Goal: Information Seeking & Learning: Learn about a topic

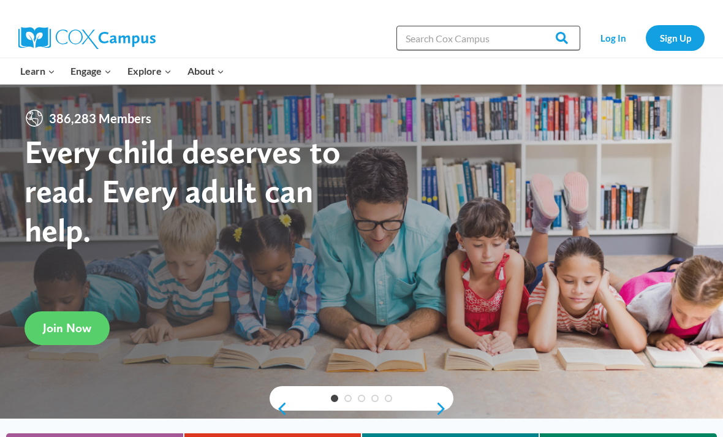
click at [487, 42] on input "Search in https://coxcampus.org/" at bounding box center [489, 38] width 184 height 25
type input "Oral Language is the Foundation for Literacy"
click at [558, 38] on input "Search" at bounding box center [557, 38] width 48 height 25
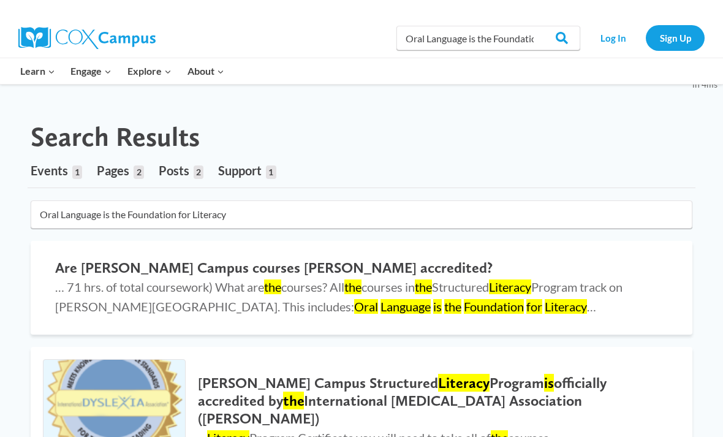
click at [685, 34] on link "Sign Up" at bounding box center [675, 37] width 59 height 25
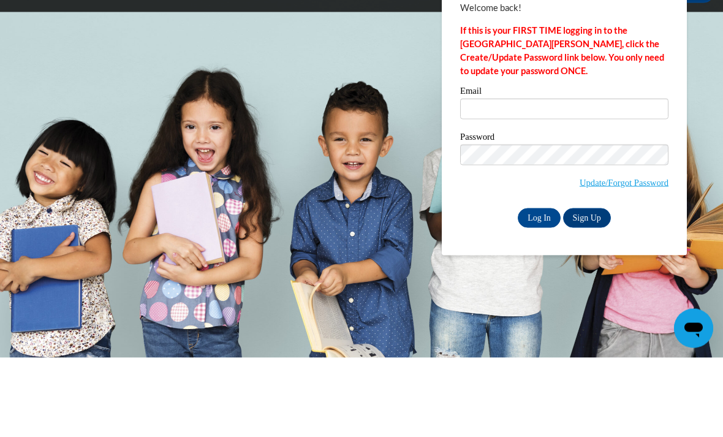
scroll to position [80, 0]
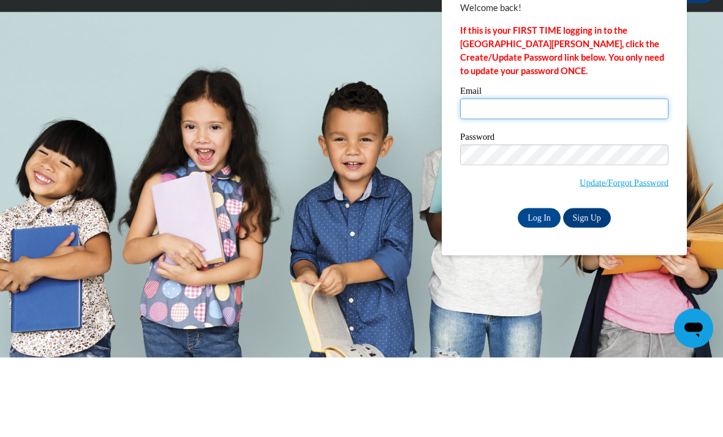
type input "aherrington7920@stu.southernregional.edu"
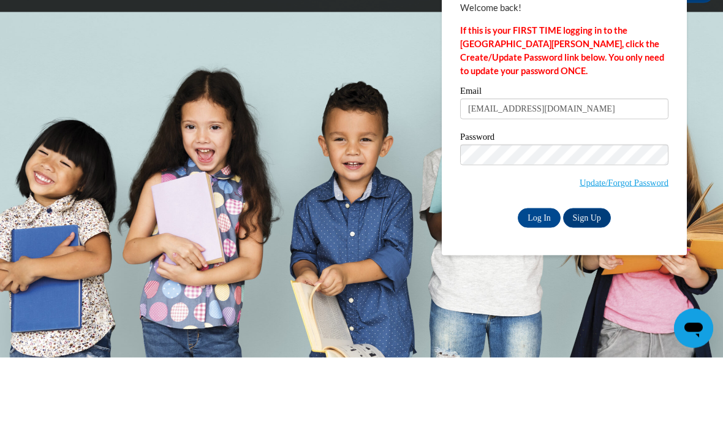
click at [539, 288] on input "Log In" at bounding box center [539, 298] width 43 height 20
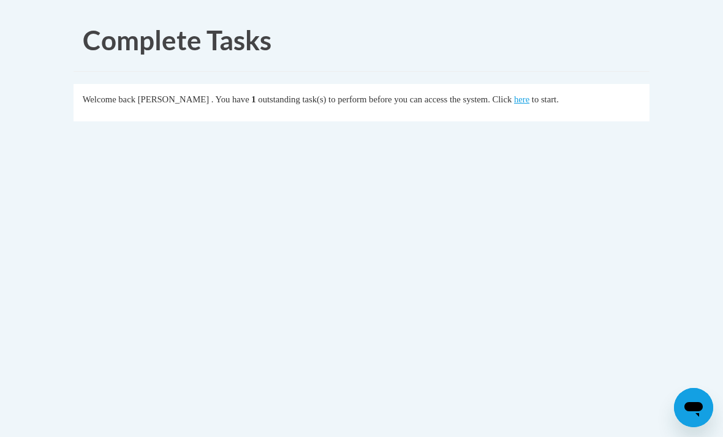
click at [514, 100] on link "here" at bounding box center [521, 99] width 15 height 10
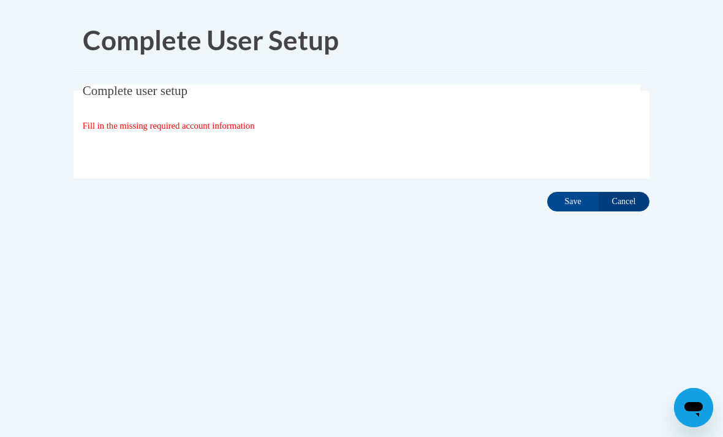
click at [570, 199] on input "Save" at bounding box center [572, 202] width 51 height 20
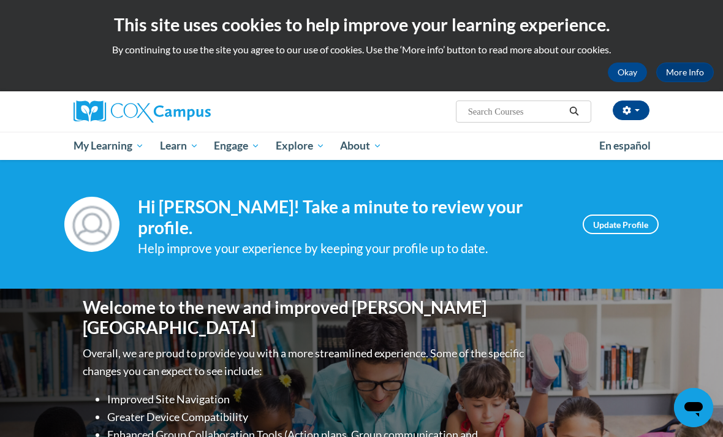
click at [520, 112] on input "Search..." at bounding box center [516, 111] width 98 height 15
type input "Oral Language is the Foundation for Language"
click at [570, 105] on button "Search" at bounding box center [574, 111] width 18 height 15
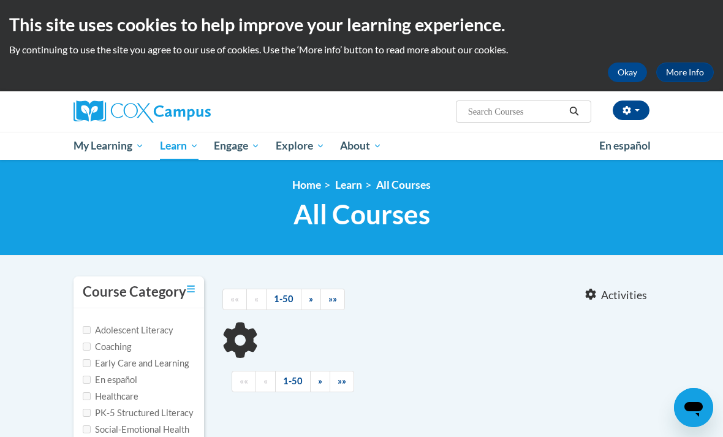
type input "Oral Language is the Foundation for Language"
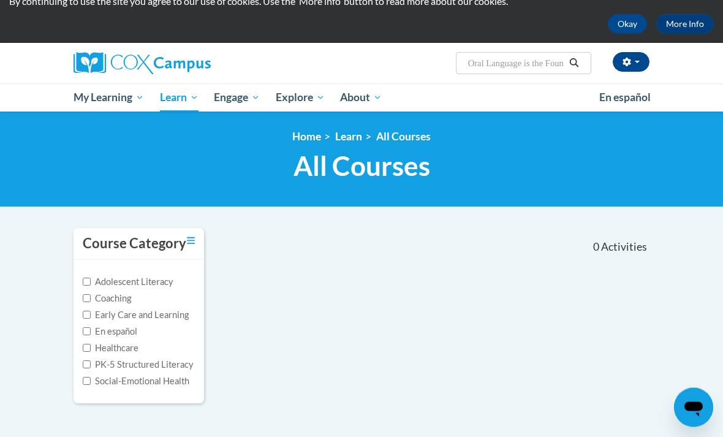
scroll to position [49, 0]
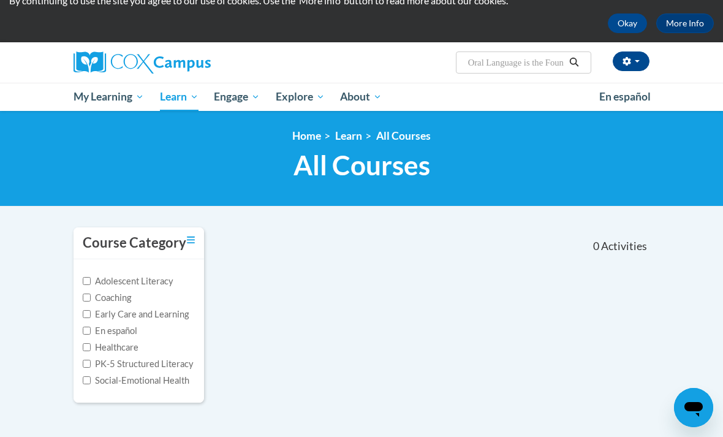
click at [547, 66] on input "Oral Language is the Foundation for Language" at bounding box center [516, 62] width 98 height 15
click at [579, 58] on icon "Search" at bounding box center [574, 62] width 11 height 9
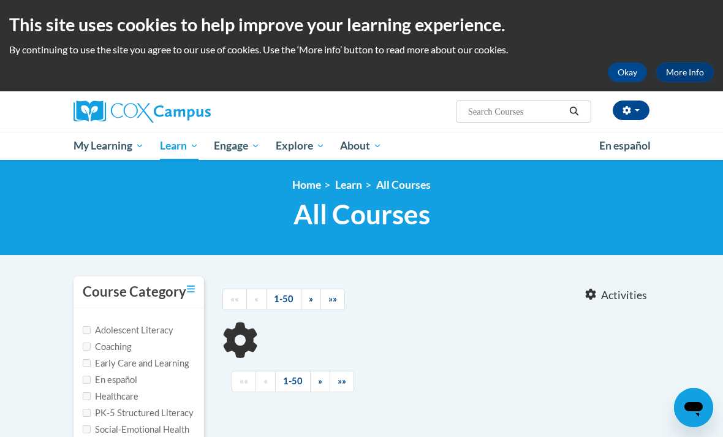
type input "Oral Language is the Foundation for Language"
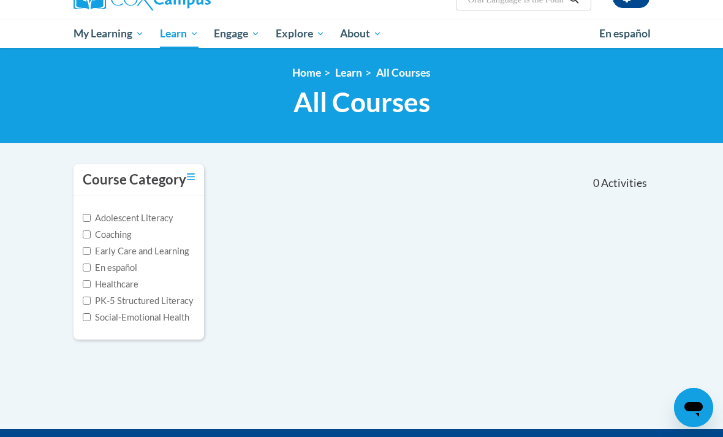
scroll to position [113, 0]
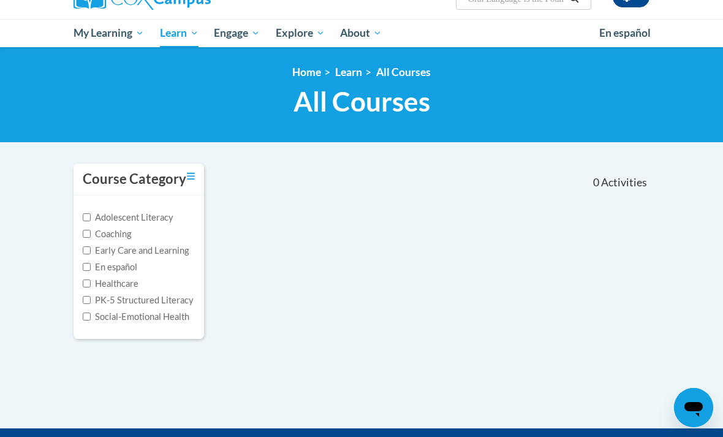
click at [169, 250] on label "Early Care and Learning" at bounding box center [136, 250] width 106 height 13
click at [91, 250] on input "Early Care and Learning" at bounding box center [87, 250] width 8 height 8
checkbox input "true"
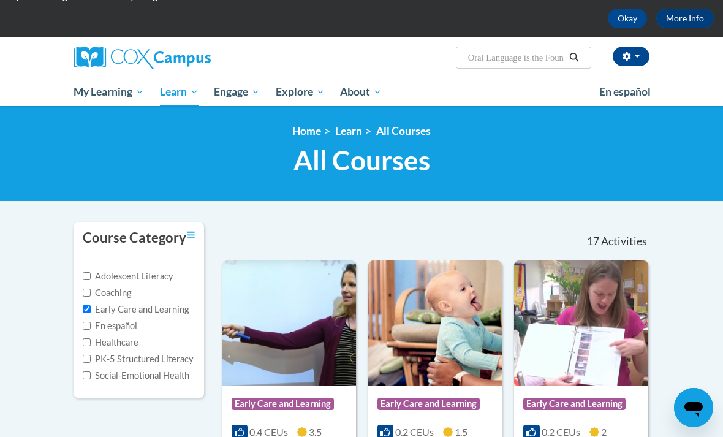
scroll to position [0, 0]
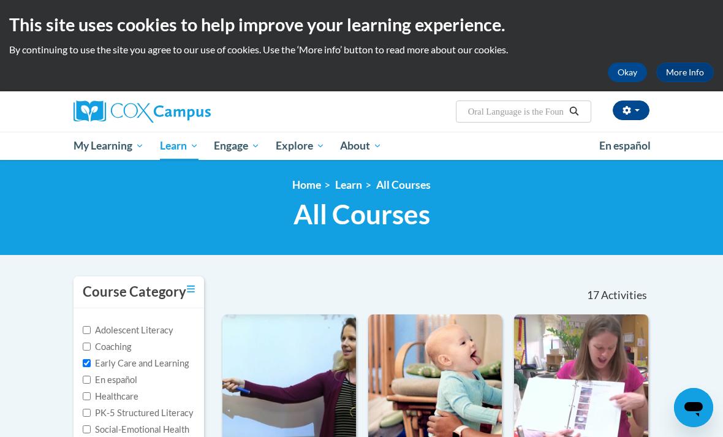
click at [579, 104] on button "Search" at bounding box center [574, 111] width 18 height 15
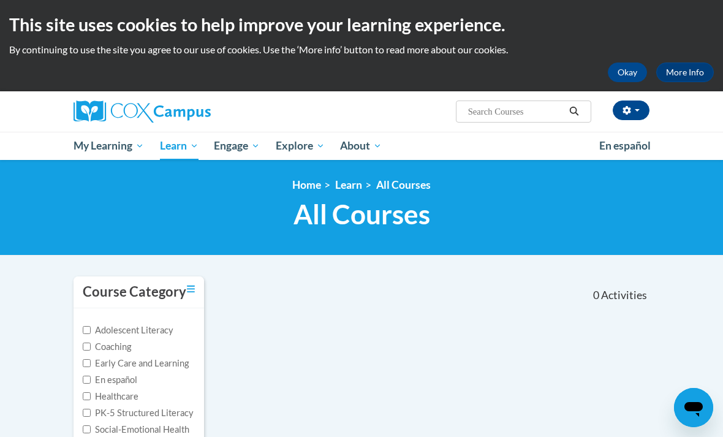
type input "Oral Language is the Foundation for Language"
click at [639, 75] on button "Okay" at bounding box center [627, 73] width 39 height 20
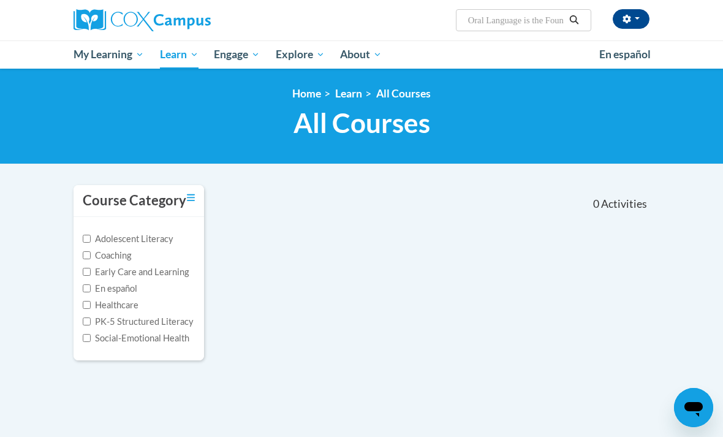
click at [0, 0] on span "My Course Progress" at bounding box center [0, 0] width 0 height 0
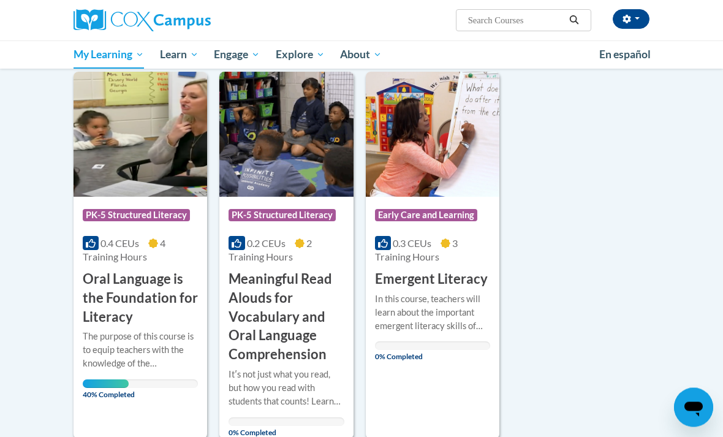
scroll to position [153, 0]
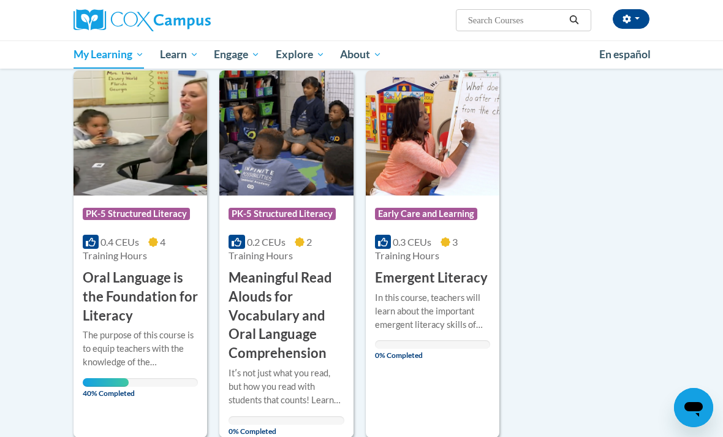
click at [140, 292] on h3 "Oral Language is the Foundation for Literacy" at bounding box center [140, 297] width 115 height 56
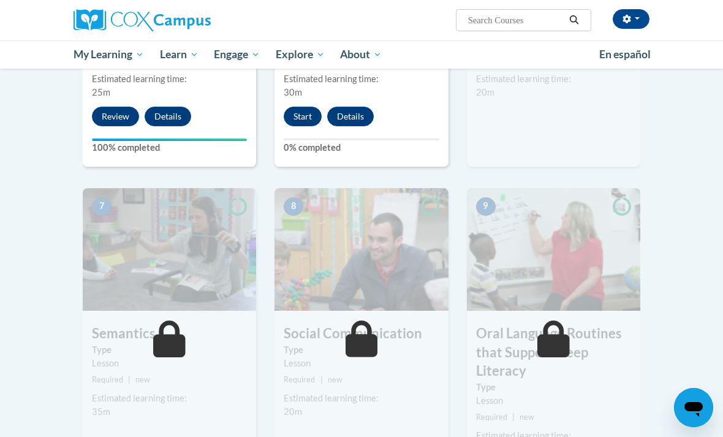
scroll to position [840, 0]
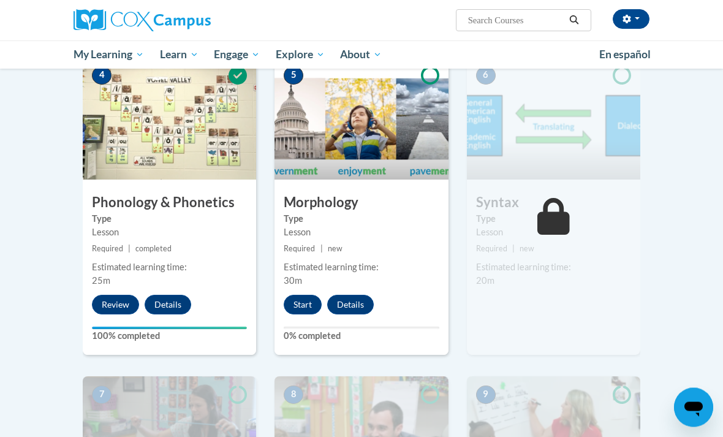
click at [310, 295] on button "Start" at bounding box center [303, 305] width 38 height 20
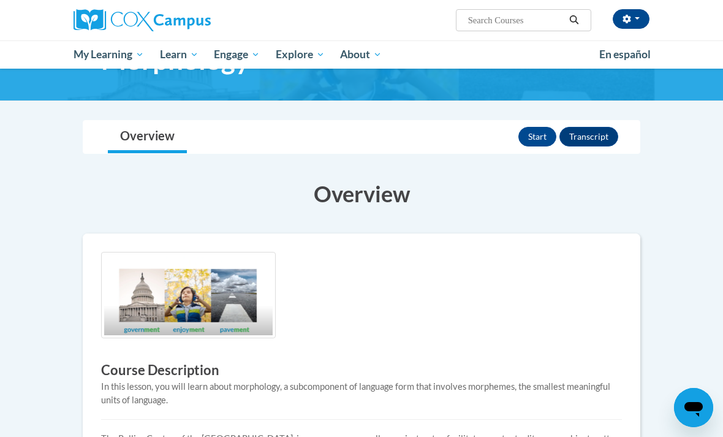
scroll to position [63, 0]
click at [542, 137] on button "Start" at bounding box center [538, 138] width 38 height 20
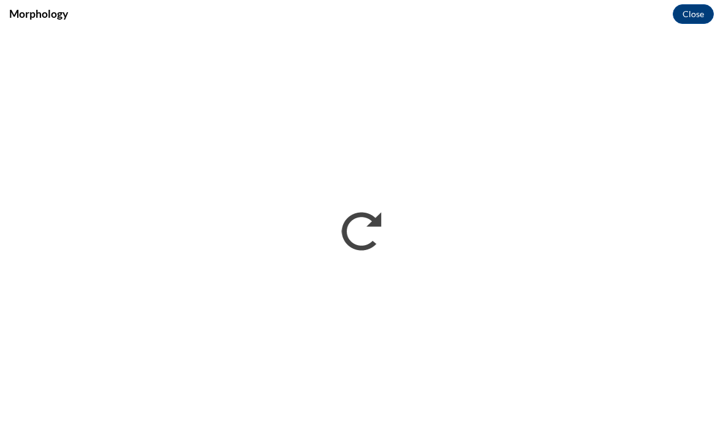
scroll to position [0, 0]
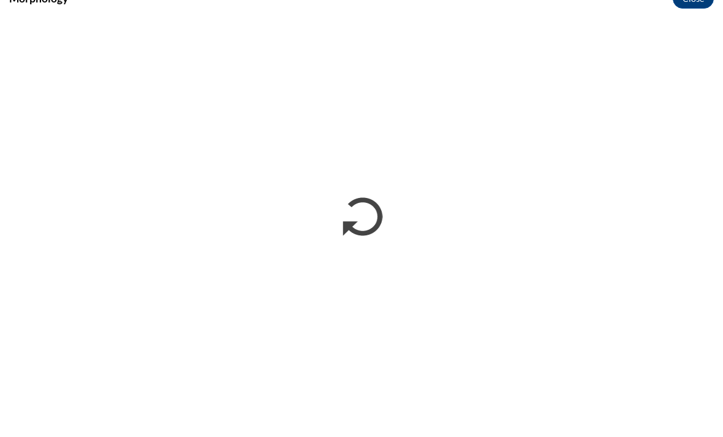
click at [658, 12] on div "Morphology Close" at bounding box center [361, 14] width 723 height 28
click at [655, 10] on div "Morphology Close" at bounding box center [361, 14] width 723 height 28
click at [661, 12] on div "Morphology Close" at bounding box center [361, 14] width 723 height 28
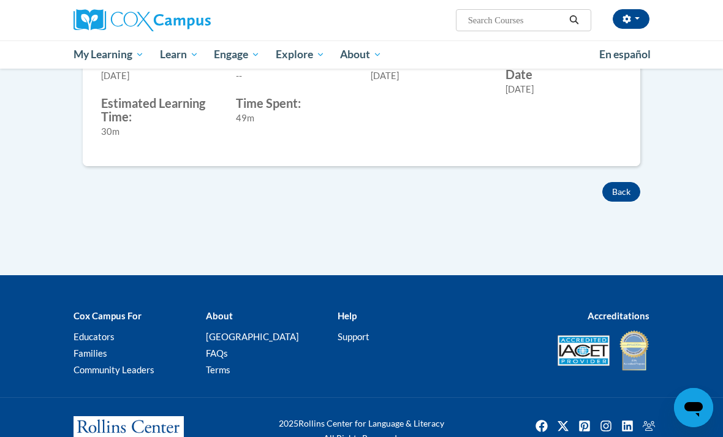
scroll to position [535, 0]
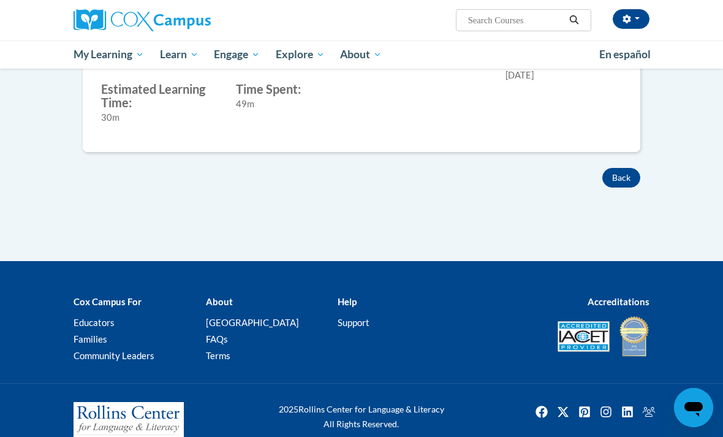
click at [622, 177] on button "Back" at bounding box center [622, 178] width 38 height 20
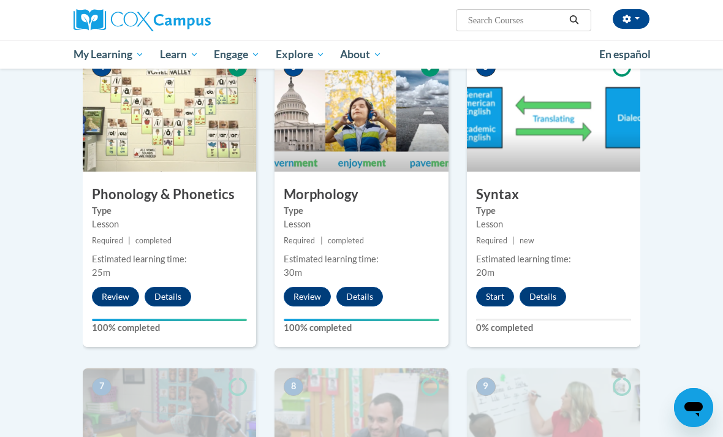
scroll to position [657, 0]
click at [497, 288] on button "Start" at bounding box center [495, 298] width 38 height 20
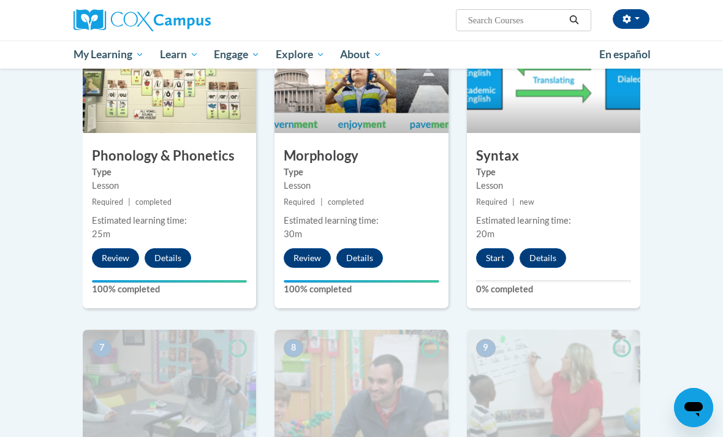
scroll to position [696, 0]
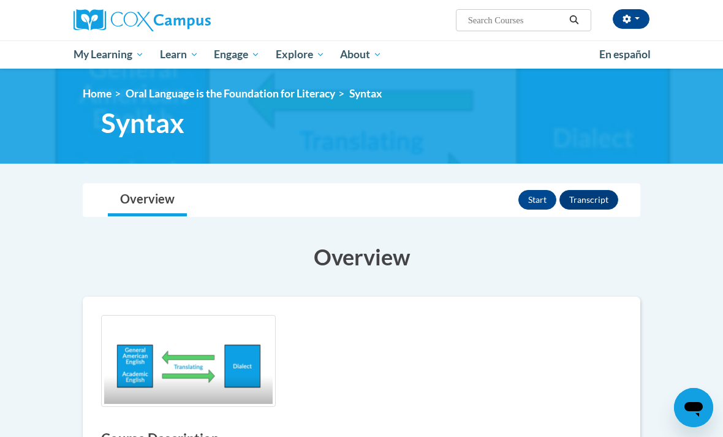
click at [536, 200] on button "Start" at bounding box center [538, 200] width 38 height 20
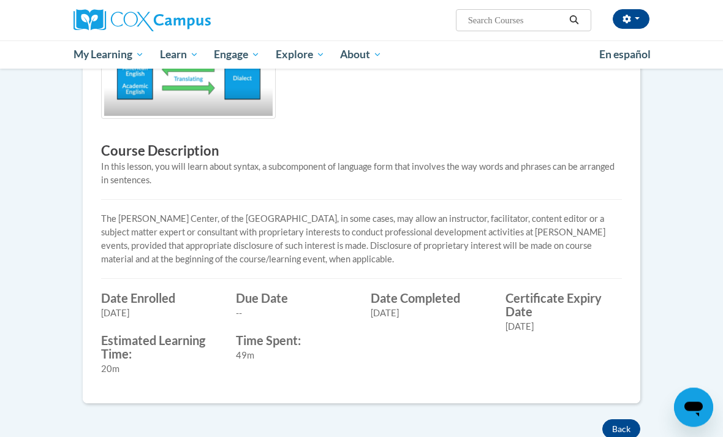
scroll to position [323, 0]
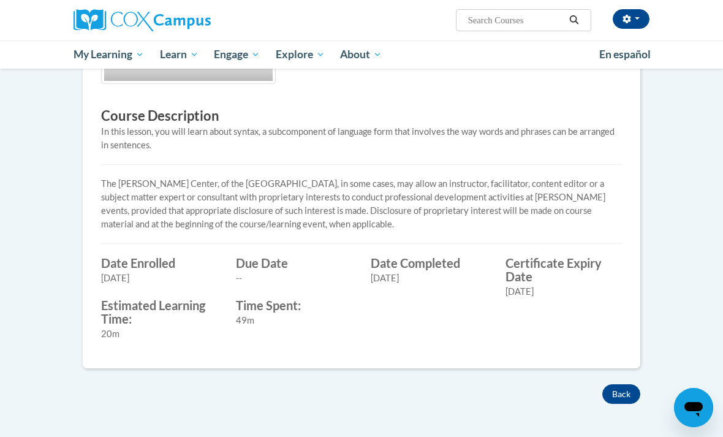
click at [624, 389] on button "Back" at bounding box center [622, 394] width 38 height 20
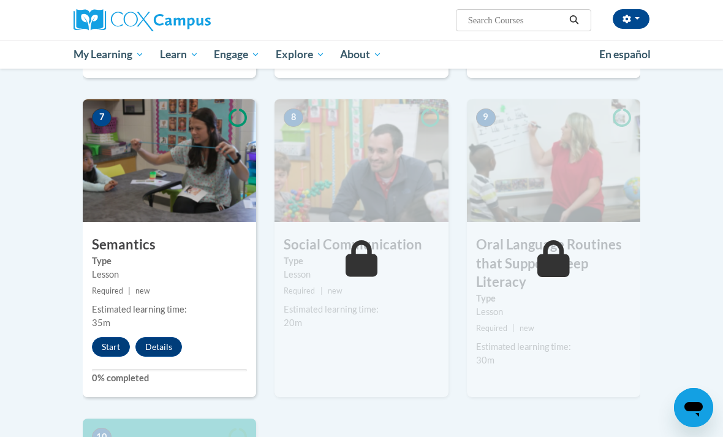
scroll to position [923, 0]
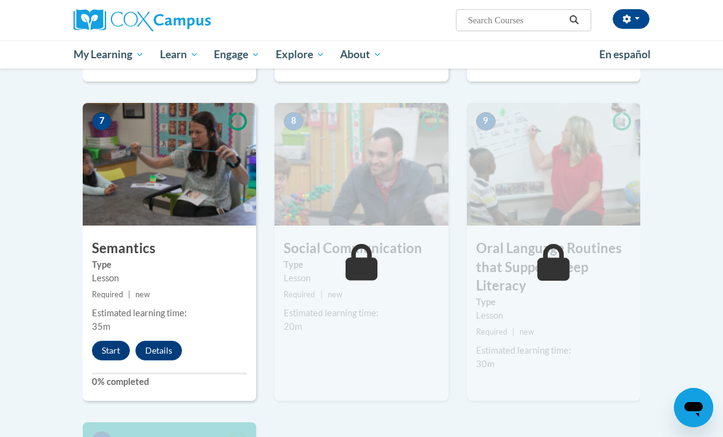
click at [19, 336] on body "Ava Herrington (America/Havana UTC-04:00) My Profile Inbox My Transcripts Log O…" at bounding box center [361, 63] width 723 height 1973
click at [109, 342] on button "Start" at bounding box center [111, 351] width 38 height 20
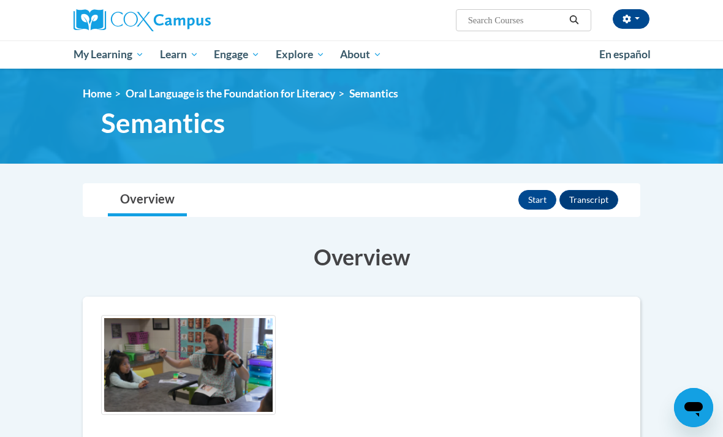
click at [538, 192] on button "Start" at bounding box center [538, 200] width 38 height 20
